Goal: Task Accomplishment & Management: Complete application form

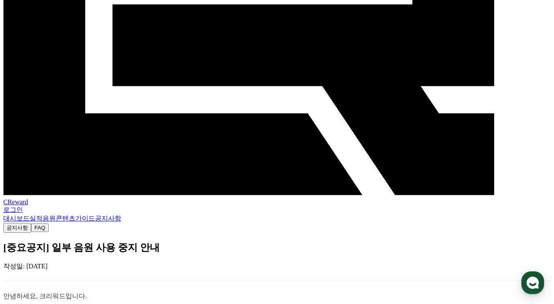
scroll to position [168, 0]
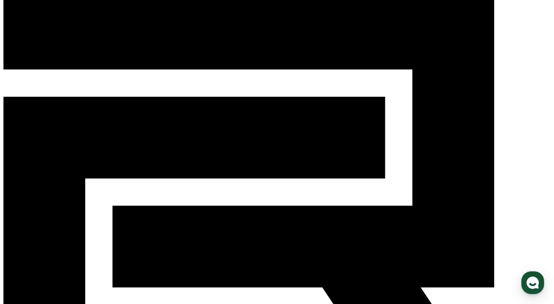
scroll to position [0, 0]
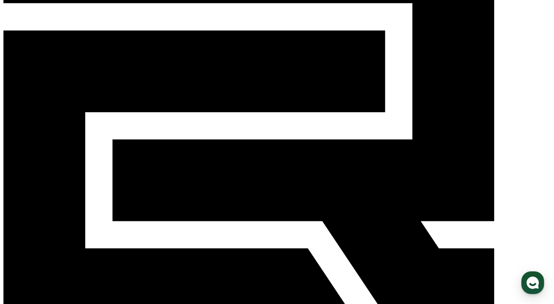
drag, startPoint x: 84, startPoint y: 65, endPoint x: 117, endPoint y: 66, distance: 33.6
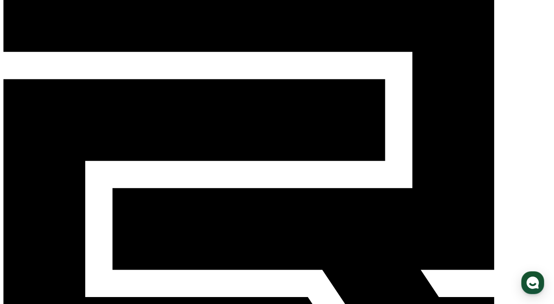
scroll to position [0, 0]
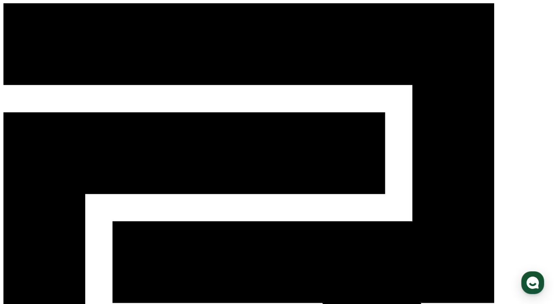
drag, startPoint x: 120, startPoint y: 109, endPoint x: 167, endPoint y: 108, distance: 46.7
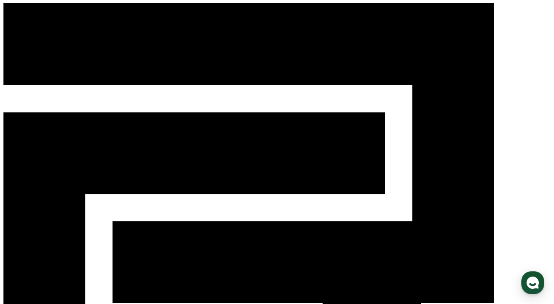
drag, startPoint x: 43, startPoint y: 126, endPoint x: 106, endPoint y: 125, distance: 62.2
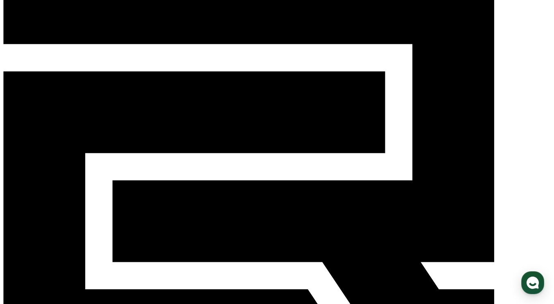
drag, startPoint x: 97, startPoint y: 145, endPoint x: 131, endPoint y: 146, distance: 34.4
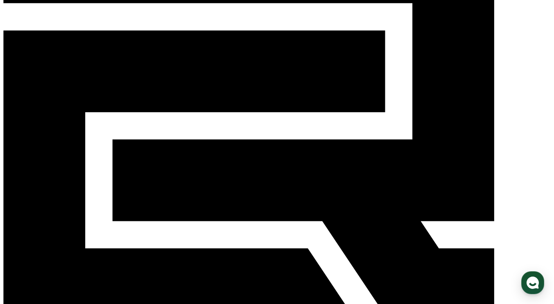
drag, startPoint x: 32, startPoint y: 110, endPoint x: 193, endPoint y: 110, distance: 160.8
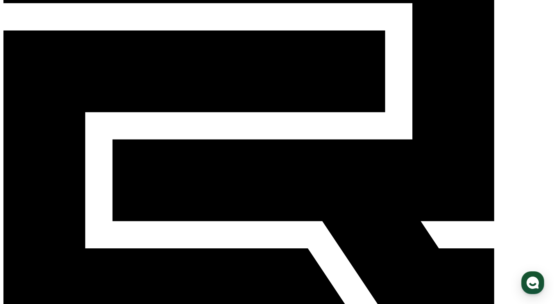
drag, startPoint x: 123, startPoint y: 106, endPoint x: 399, endPoint y: 109, distance: 276.2
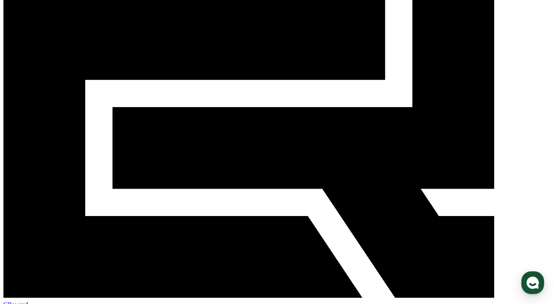
scroll to position [123, 0]
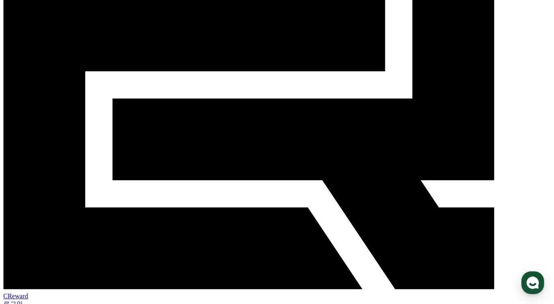
drag, startPoint x: 72, startPoint y: 128, endPoint x: 142, endPoint y: 125, distance: 70.0
drag, startPoint x: 56, startPoint y: 135, endPoint x: 83, endPoint y: 135, distance: 27.8
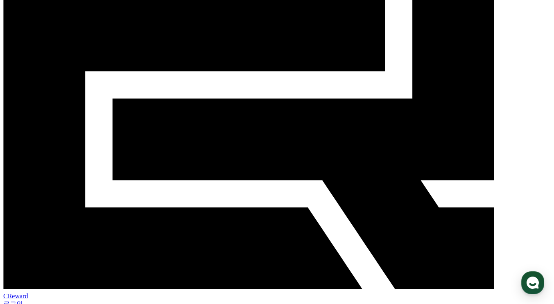
drag, startPoint x: 120, startPoint y: 133, endPoint x: 134, endPoint y: 134, distance: 13.9
drag, startPoint x: 142, startPoint y: 135, endPoint x: 159, endPoint y: 135, distance: 16.8
drag, startPoint x: 177, startPoint y: 133, endPoint x: 211, endPoint y: 133, distance: 33.6
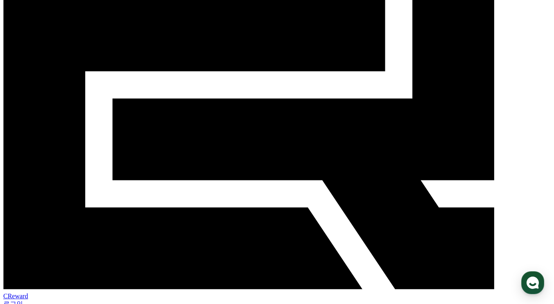
drag, startPoint x: 236, startPoint y: 133, endPoint x: 280, endPoint y: 133, distance: 44.2
drag, startPoint x: 67, startPoint y: 146, endPoint x: 117, endPoint y: 148, distance: 50.4
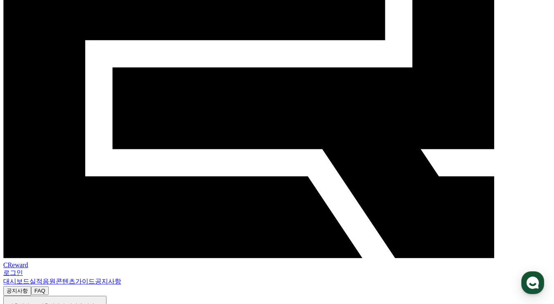
scroll to position [164, 0]
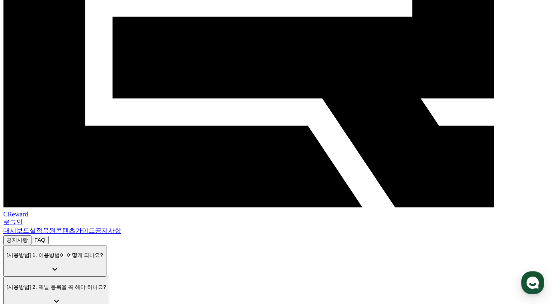
drag, startPoint x: 72, startPoint y: 126, endPoint x: 138, endPoint y: 126, distance: 66.7
drag, startPoint x: 89, startPoint y: 135, endPoint x: 131, endPoint y: 135, distance: 42.1
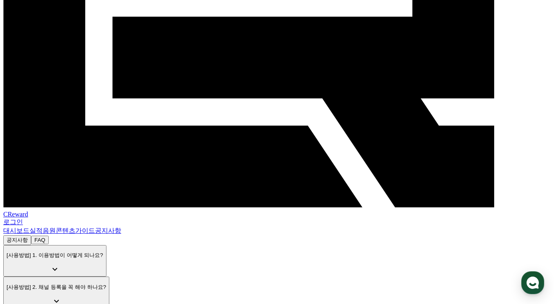
drag, startPoint x: 127, startPoint y: 142, endPoint x: 144, endPoint y: 152, distance: 19.4
drag, startPoint x: 68, startPoint y: 148, endPoint x: 81, endPoint y: 150, distance: 12.9
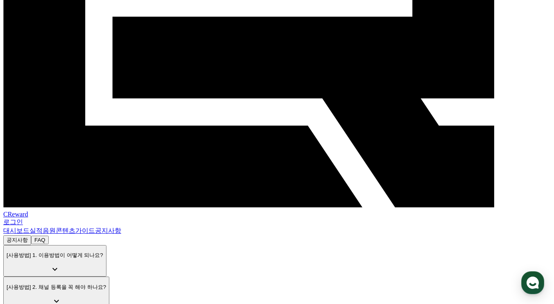
drag, startPoint x: 76, startPoint y: 163, endPoint x: 123, endPoint y: 167, distance: 47.6
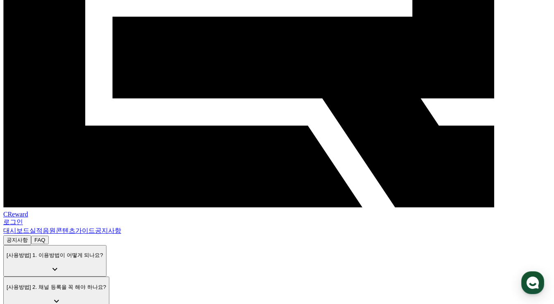
drag, startPoint x: 48, startPoint y: 174, endPoint x: 174, endPoint y: 171, distance: 126.1
drag, startPoint x: 48, startPoint y: 183, endPoint x: 97, endPoint y: 182, distance: 48.7
drag, startPoint x: 110, startPoint y: 182, endPoint x: 205, endPoint y: 181, distance: 94.5
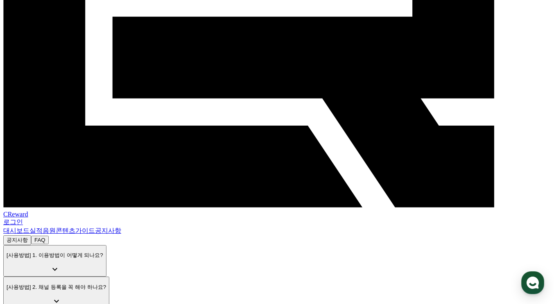
drag, startPoint x: 44, startPoint y: 190, endPoint x: 56, endPoint y: 190, distance: 12.3
drag, startPoint x: 73, startPoint y: 188, endPoint x: 97, endPoint y: 190, distance: 23.4
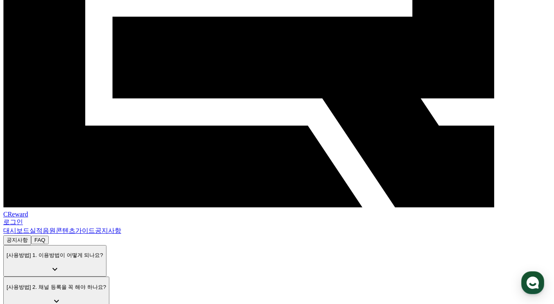
drag, startPoint x: 111, startPoint y: 189, endPoint x: 212, endPoint y: 188, distance: 101.1
drag, startPoint x: 50, startPoint y: 198, endPoint x: 196, endPoint y: 197, distance: 146.9
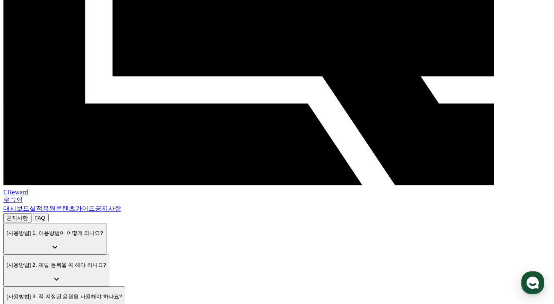
scroll to position [225, 0]
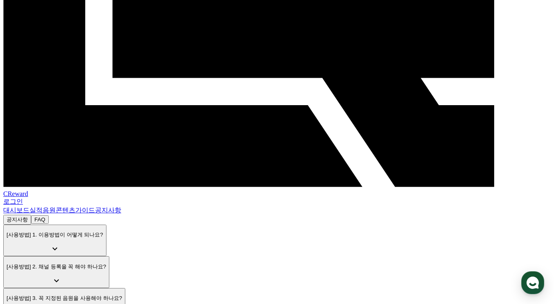
drag, startPoint x: 81, startPoint y: 164, endPoint x: 152, endPoint y: 162, distance: 70.8
drag, startPoint x: 38, startPoint y: 183, endPoint x: 299, endPoint y: 182, distance: 260.6
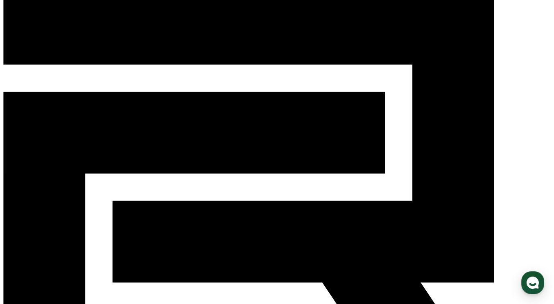
scroll to position [0, 0]
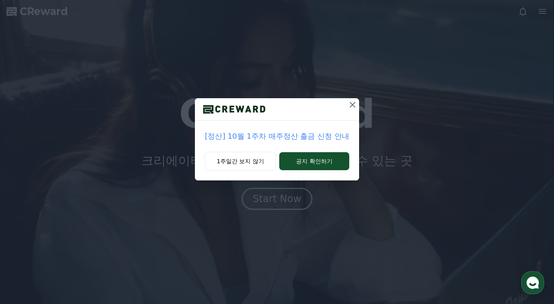
click at [350, 106] on icon at bounding box center [352, 105] width 10 height 10
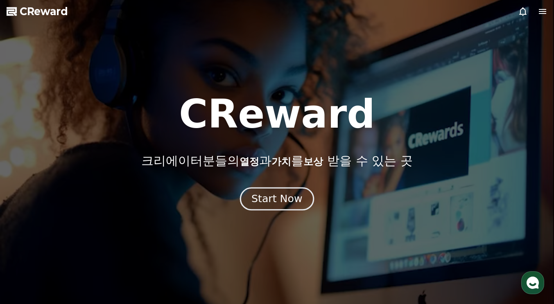
click at [281, 195] on div "Start Now" at bounding box center [276, 199] width 51 height 14
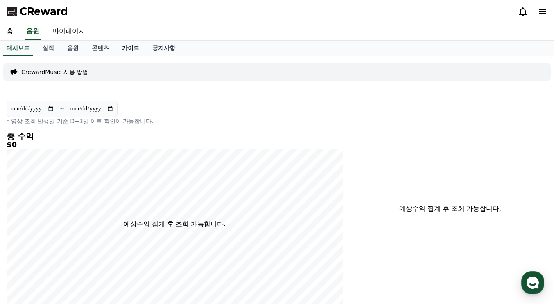
click at [131, 47] on link "가이드" at bounding box center [130, 49] width 30 height 16
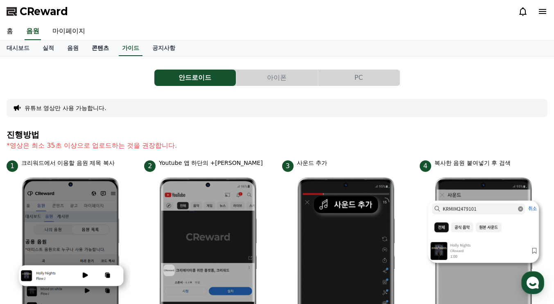
click at [107, 48] on link "콘텐츠" at bounding box center [100, 49] width 30 height 16
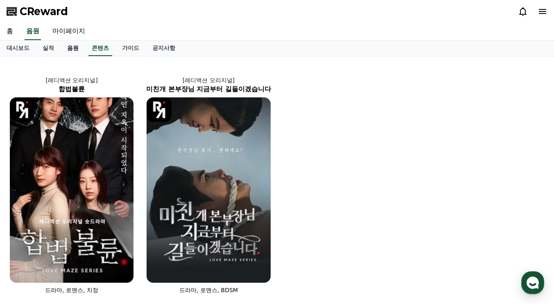
click at [76, 49] on link "음원" at bounding box center [73, 49] width 25 height 16
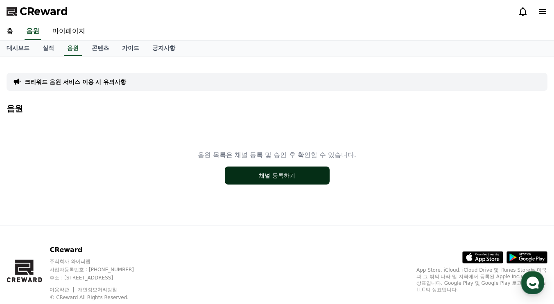
click at [253, 171] on button "채널 등록하기" at bounding box center [277, 176] width 105 height 18
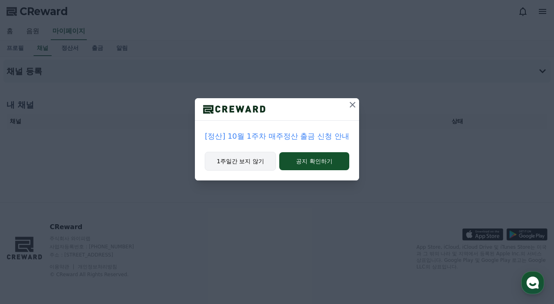
click at [249, 162] on button "1주일간 보지 않기" at bounding box center [240, 161] width 71 height 19
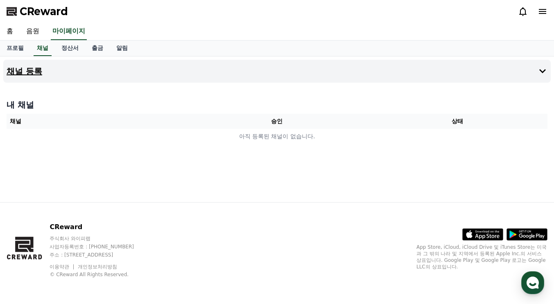
click at [30, 73] on h4 "채널 등록" at bounding box center [25, 71] width 36 height 9
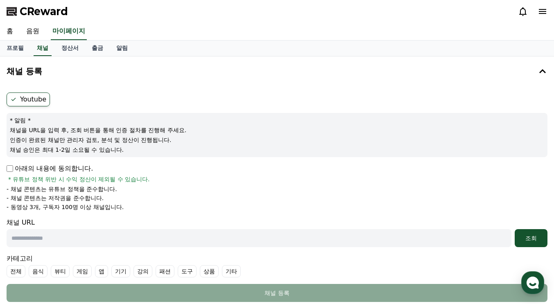
click at [37, 102] on label "Youtube" at bounding box center [28, 99] width 43 height 14
click at [48, 170] on p "아래의 내용에 동의합니다." at bounding box center [50, 169] width 86 height 10
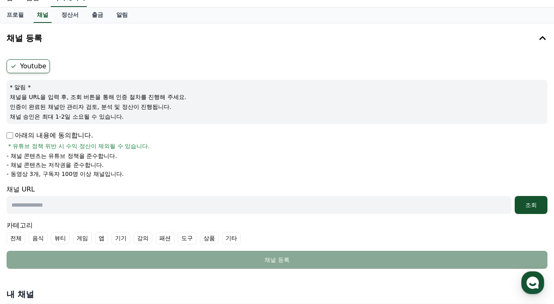
scroll to position [41, 0]
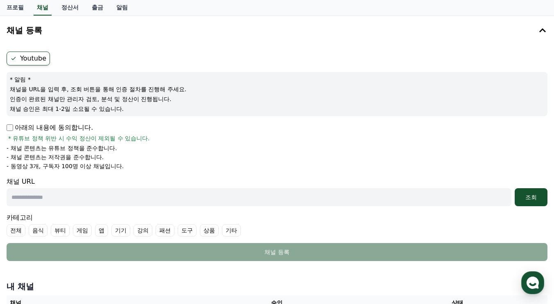
click at [124, 197] on input "text" at bounding box center [259, 197] width 505 height 18
click at [210, 131] on div "아래의 내용에 동의합니다. * 유튜브 정책 위반 시 수익 정산이 제외될 수 있습니다." at bounding box center [277, 133] width 541 height 20
click at [250, 198] on input "text" at bounding box center [259, 197] width 505 height 18
paste input "**********"
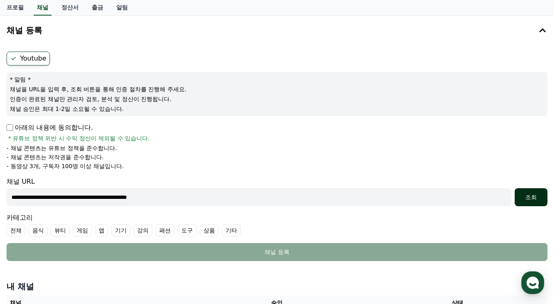
type input "**********"
click at [527, 197] on div "조회" at bounding box center [531, 197] width 26 height 8
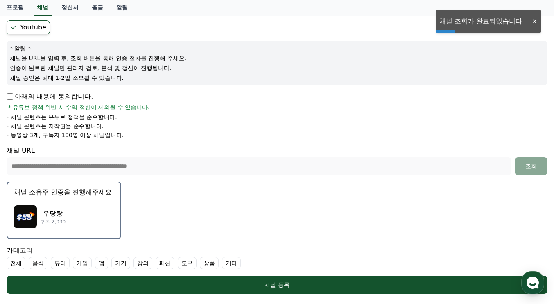
scroll to position [82, 0]
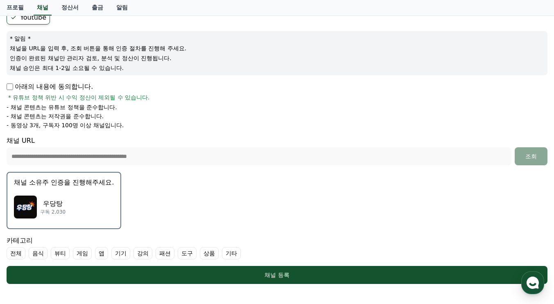
click at [74, 202] on div "우당탕 구독 2,030" at bounding box center [64, 207] width 100 height 33
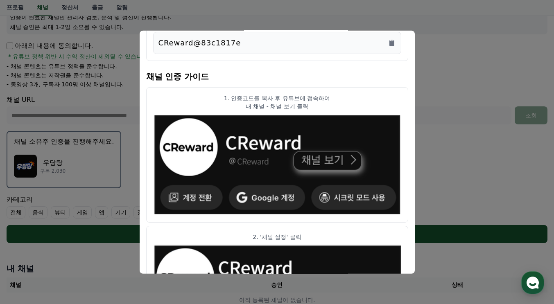
scroll to position [13, 0]
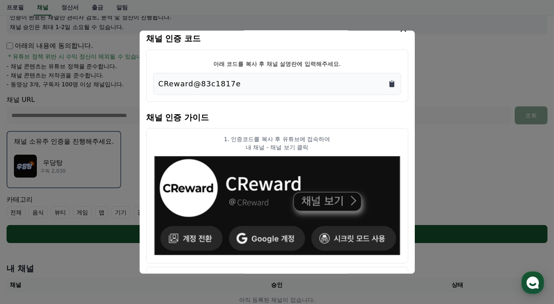
click at [391, 83] on icon "Copy to clipboard" at bounding box center [391, 84] width 5 height 6
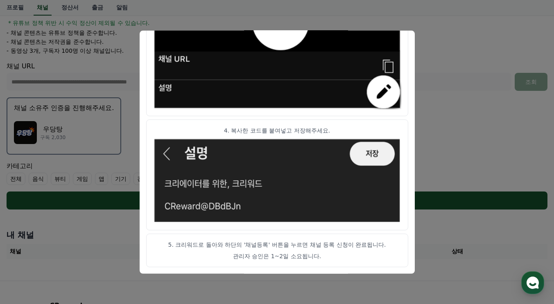
scroll to position [164, 0]
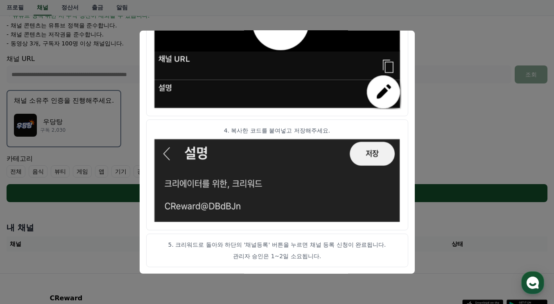
drag, startPoint x: 177, startPoint y: 243, endPoint x: 276, endPoint y: 241, distance: 98.6
click at [276, 241] on p "5. 크리워드로 돌아와 하단의 '채널등록' 버튼을 누르면 채널 등록 신청이 완료됩니다." at bounding box center [277, 245] width 248 height 8
click at [288, 241] on p "5. 크리워드로 돌아와 하단의 '채널등록' 버튼을 누르면 채널 등록 신청이 완료됩니다." at bounding box center [277, 245] width 248 height 8
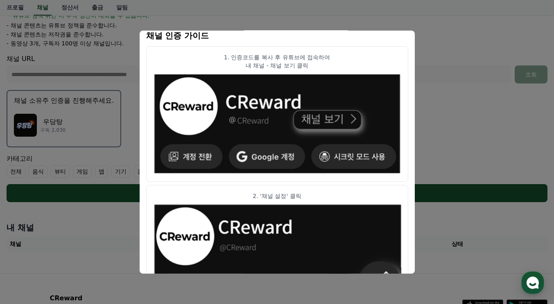
scroll to position [0, 0]
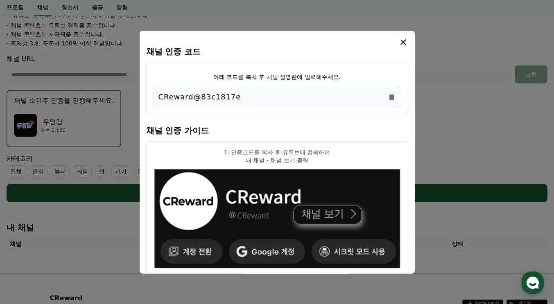
click at [403, 40] on icon "modal" at bounding box center [403, 42] width 10 height 10
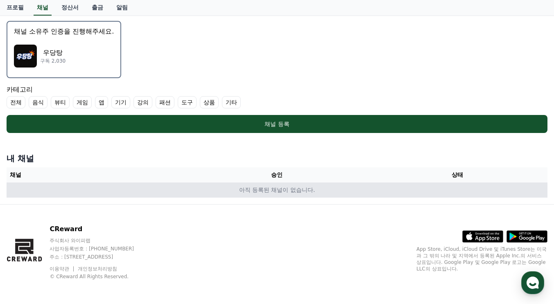
scroll to position [235, 0]
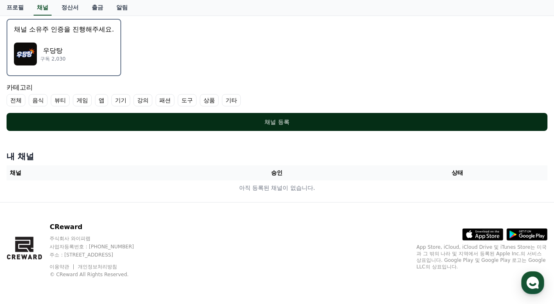
click at [282, 123] on div "채널 등록" at bounding box center [277, 122] width 508 height 8
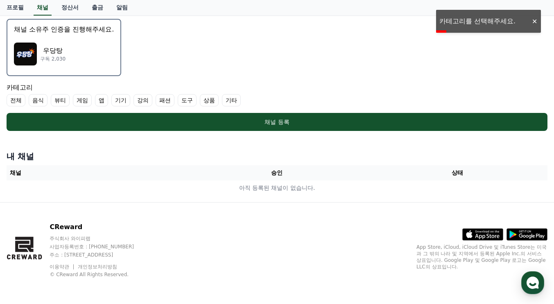
click at [231, 99] on label "기타" at bounding box center [231, 100] width 19 height 12
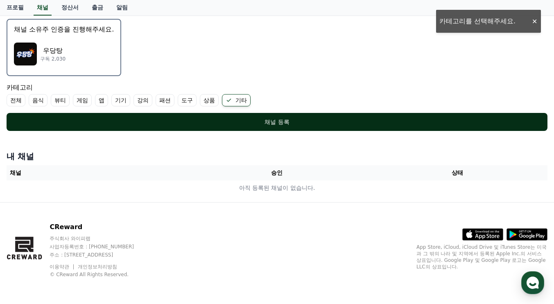
click at [243, 119] on div "채널 등록" at bounding box center [277, 122] width 508 height 8
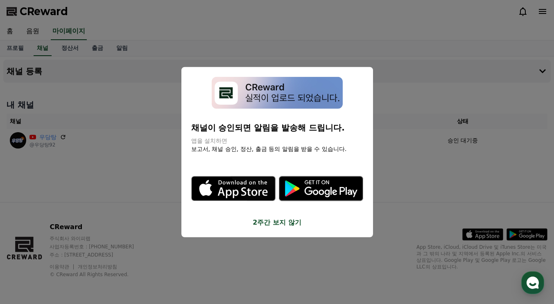
click at [266, 222] on button "2주간 보지 않기" at bounding box center [277, 223] width 172 height 10
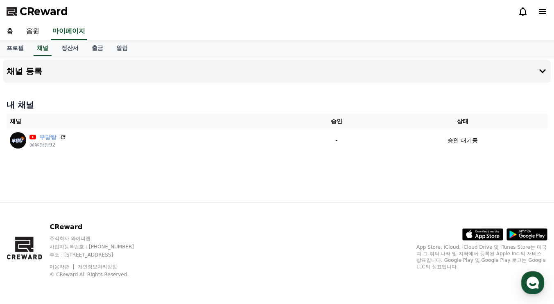
click at [312, 83] on div "채널 등록 내 채널 채널 승인 상태 우당탕 @우당탕92 - 승인 대기중" at bounding box center [277, 129] width 554 height 146
click at [46, 47] on link "채널" at bounding box center [43, 49] width 18 height 16
click at [15, 48] on link "프로필" at bounding box center [15, 49] width 30 height 16
select select "**********"
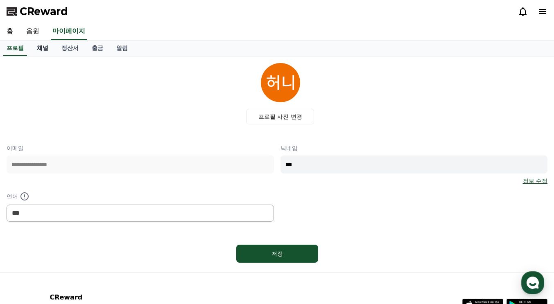
click at [49, 49] on link "채널" at bounding box center [42, 49] width 25 height 16
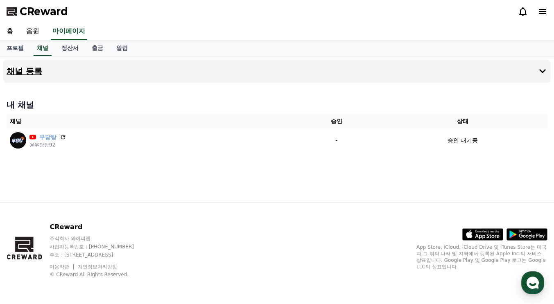
click at [33, 70] on h4 "채널 등록" at bounding box center [25, 71] width 36 height 9
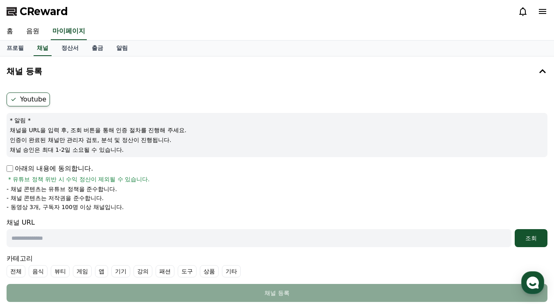
click at [51, 168] on p "아래의 내용에 동의합니다." at bounding box center [50, 169] width 86 height 10
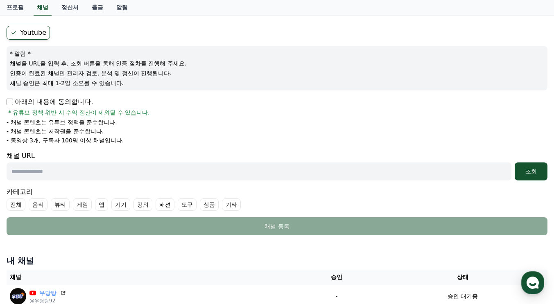
scroll to position [82, 0]
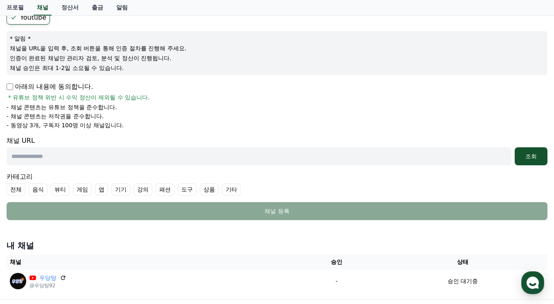
click at [325, 159] on input "text" at bounding box center [259, 156] width 505 height 18
paste input "**********"
type input "**********"
click at [524, 159] on div "조회" at bounding box center [531, 156] width 26 height 8
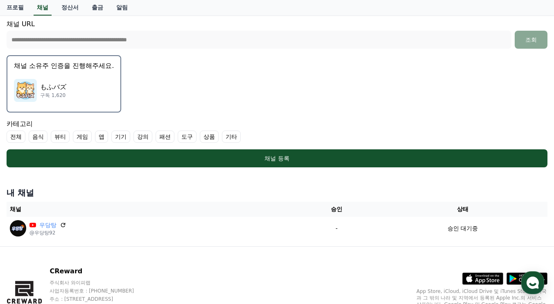
scroll to position [161, 0]
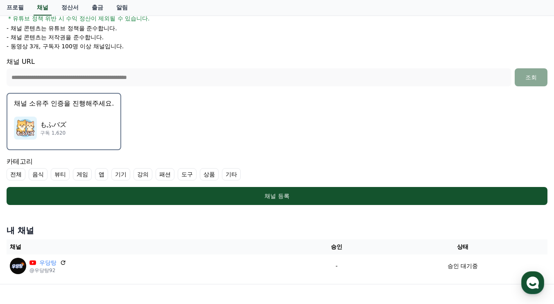
click at [62, 120] on p "もふバズ" at bounding box center [53, 125] width 26 height 10
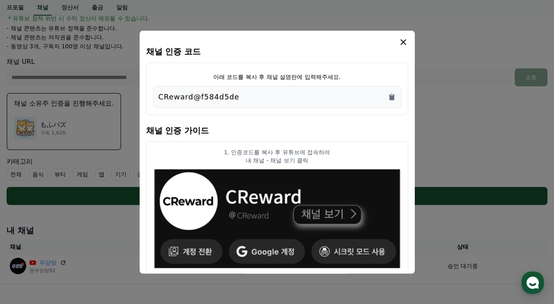
click at [211, 99] on p "CReward@f584d5de" at bounding box center [198, 96] width 81 height 11
click at [393, 96] on icon "Copy to clipboard" at bounding box center [391, 97] width 5 height 6
click at [403, 43] on icon "modal" at bounding box center [403, 42] width 6 height 6
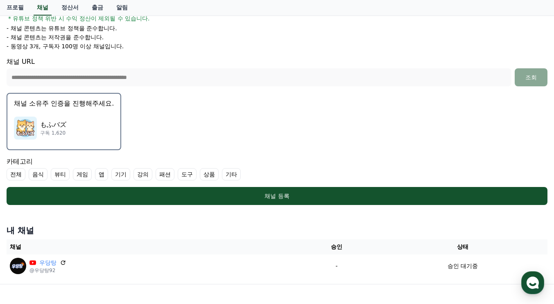
click at [230, 175] on label "기타" at bounding box center [231, 174] width 19 height 12
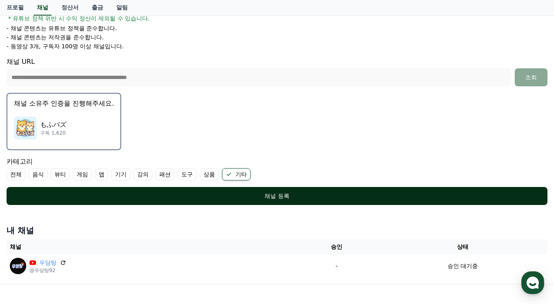
click at [265, 195] on div "채널 등록" at bounding box center [277, 196] width 508 height 8
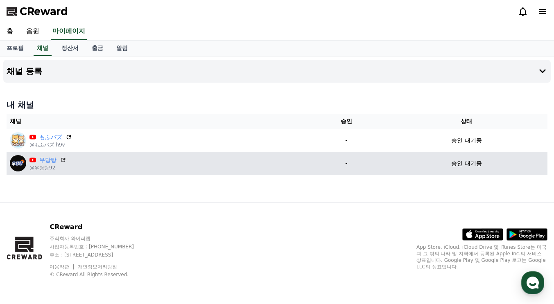
click at [20, 165] on img at bounding box center [18, 163] width 16 height 16
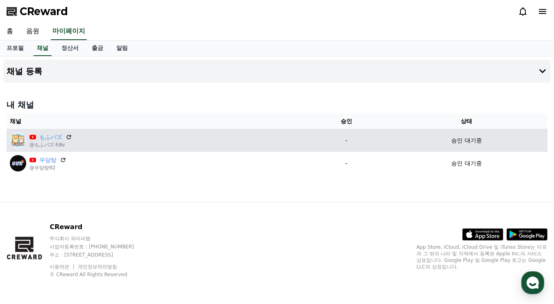
click at [20, 142] on img at bounding box center [18, 140] width 16 height 16
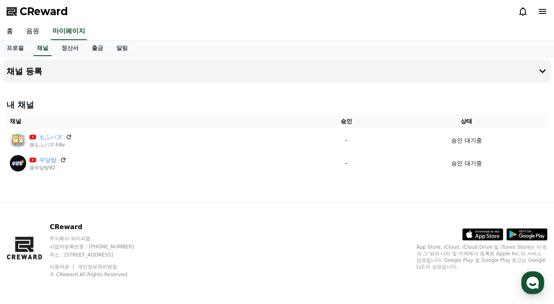
click at [126, 92] on div "채널 등록 내 채널 채널 승인 상태 もふバズ @もふバズ-h9v - 승인 대기중 우당탕 @우당탕92 - 승인 대기중" at bounding box center [277, 129] width 554 height 146
